Goal: Navigation & Orientation: Find specific page/section

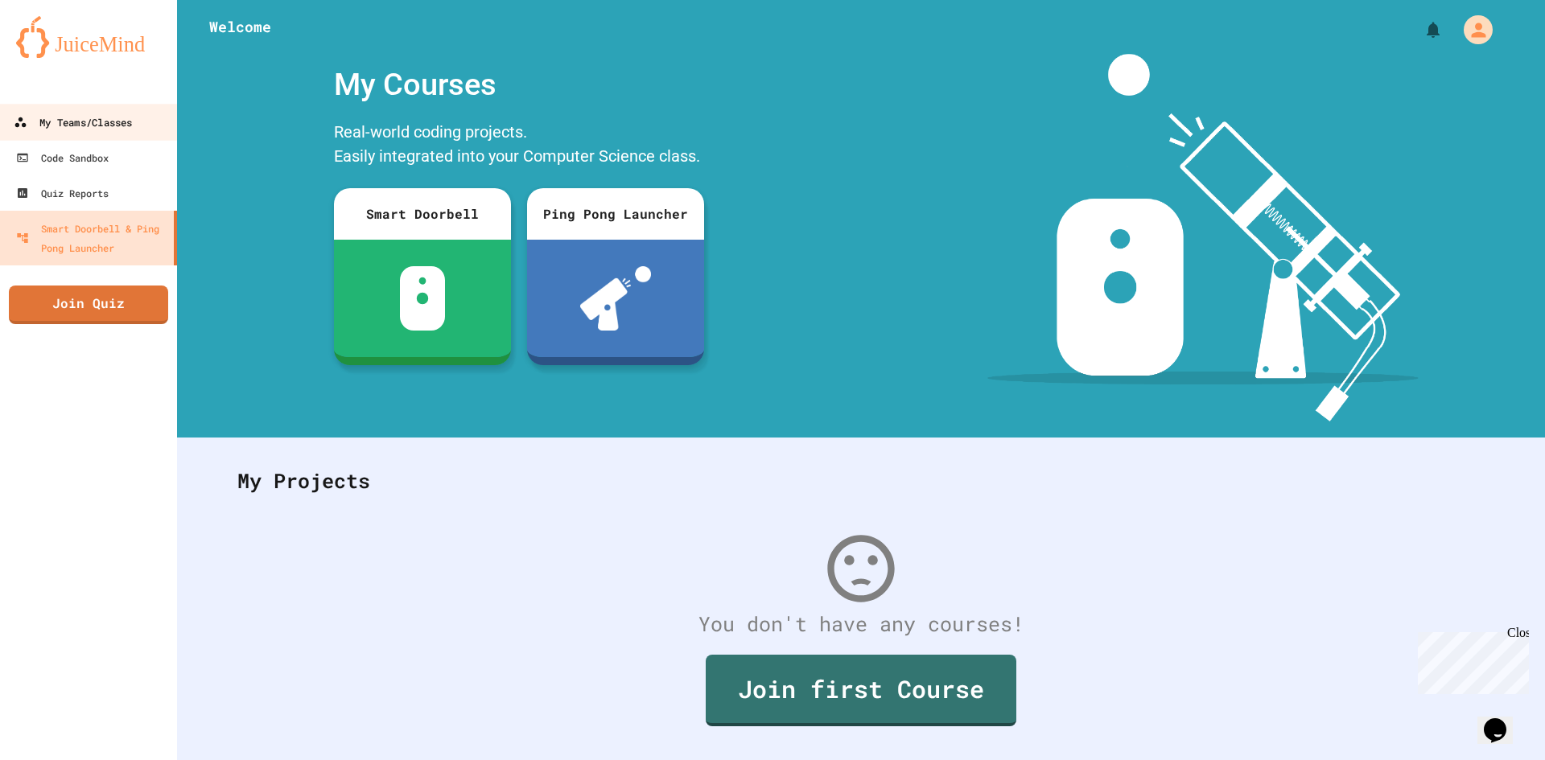
click at [121, 117] on div "My Teams/Classes" at bounding box center [73, 123] width 118 height 20
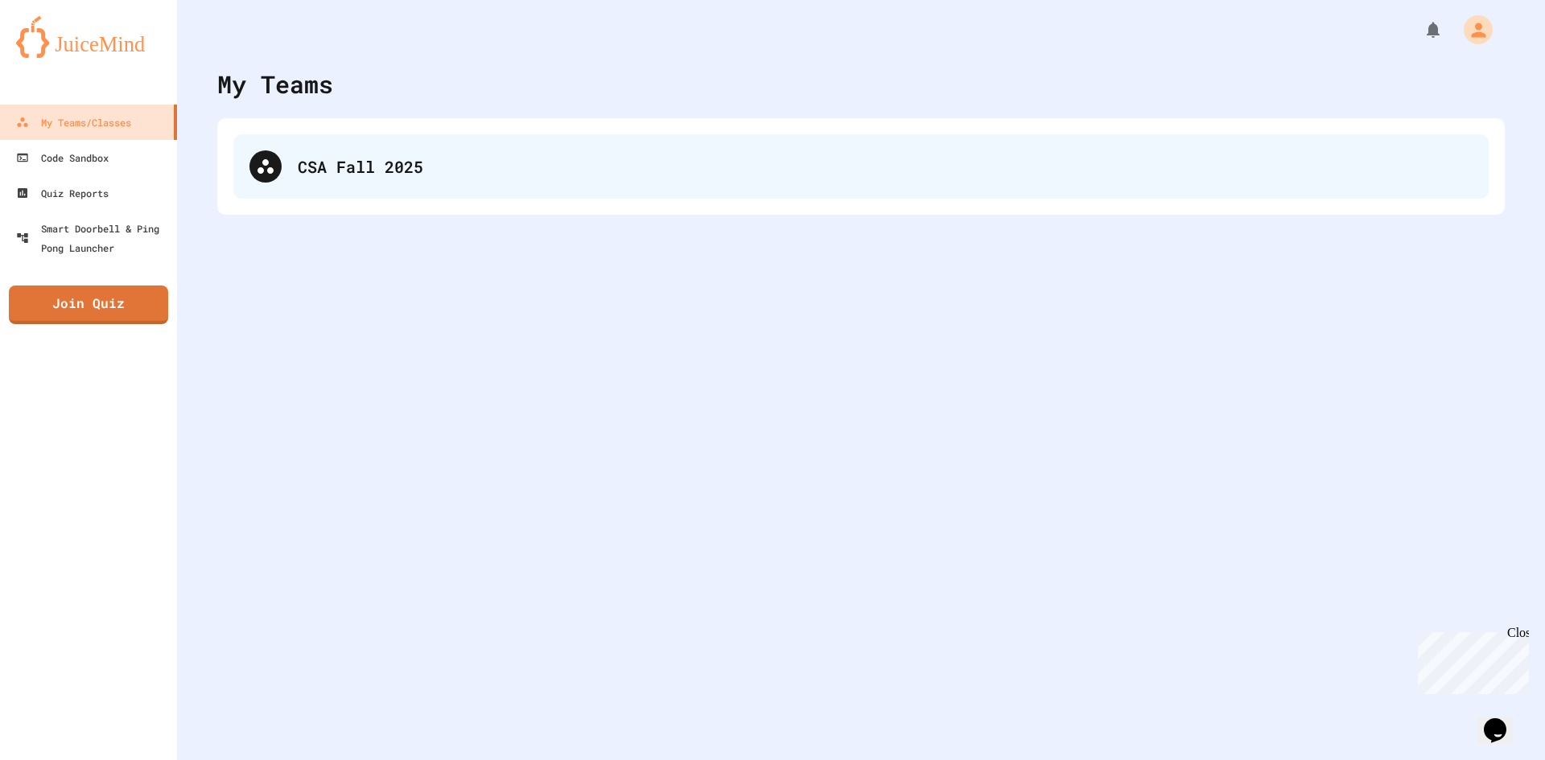
click at [401, 189] on div "CSA Fall 2025" at bounding box center [860, 166] width 1255 height 64
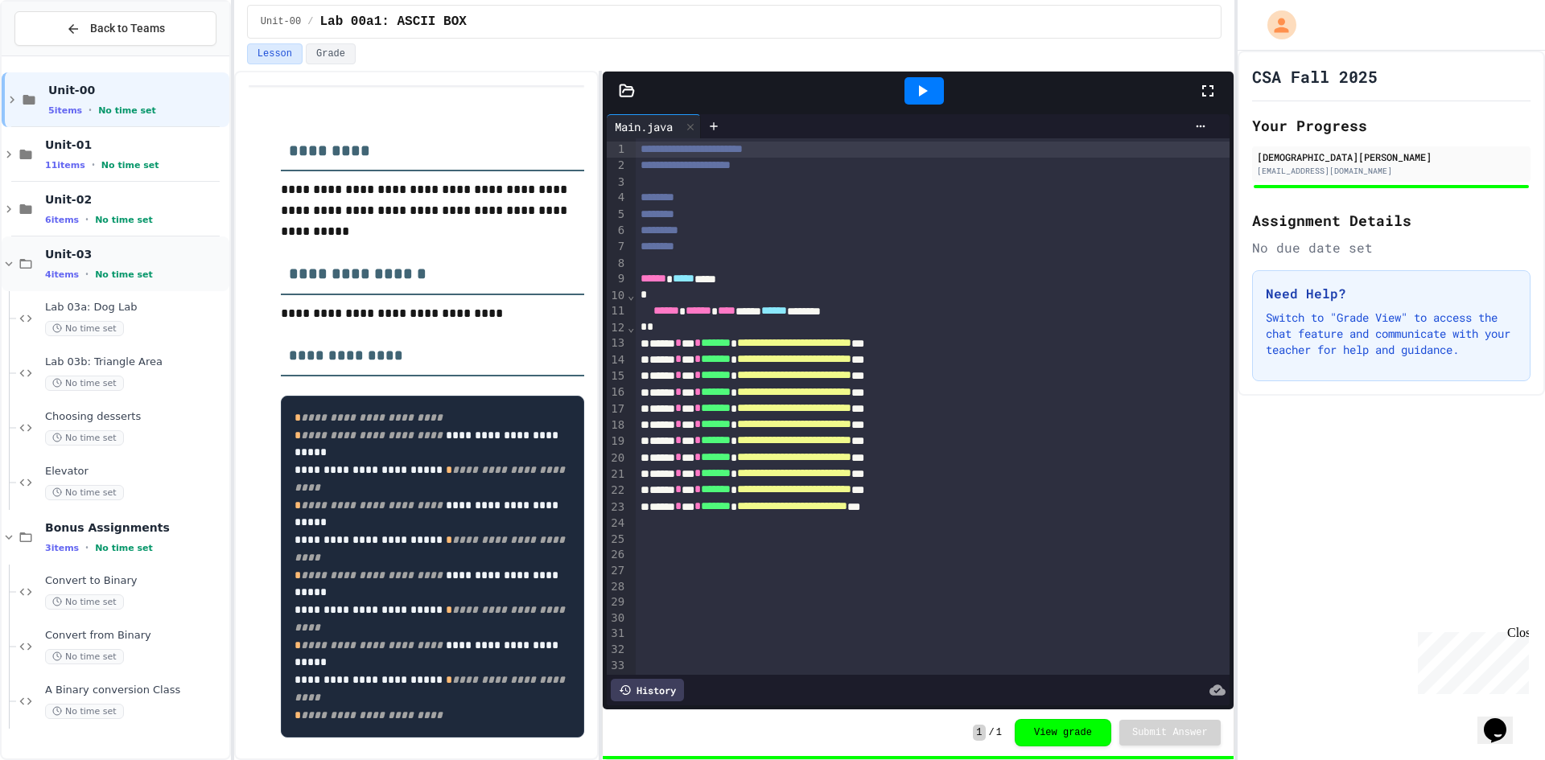
click at [18, 261] on icon at bounding box center [25, 264] width 19 height 14
